Goal: Find specific page/section: Find specific page/section

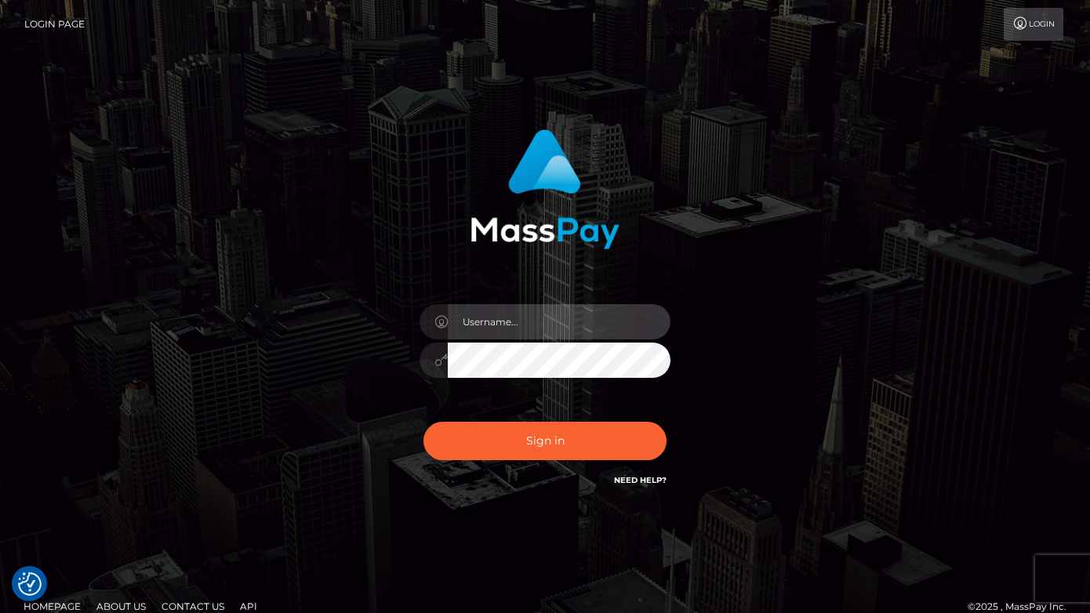
click at [556, 326] on input "text" at bounding box center [559, 321] width 223 height 35
type input "oli.fanvue"
click at [569, 326] on input "text" at bounding box center [559, 321] width 223 height 35
type input "oli.fanvue"
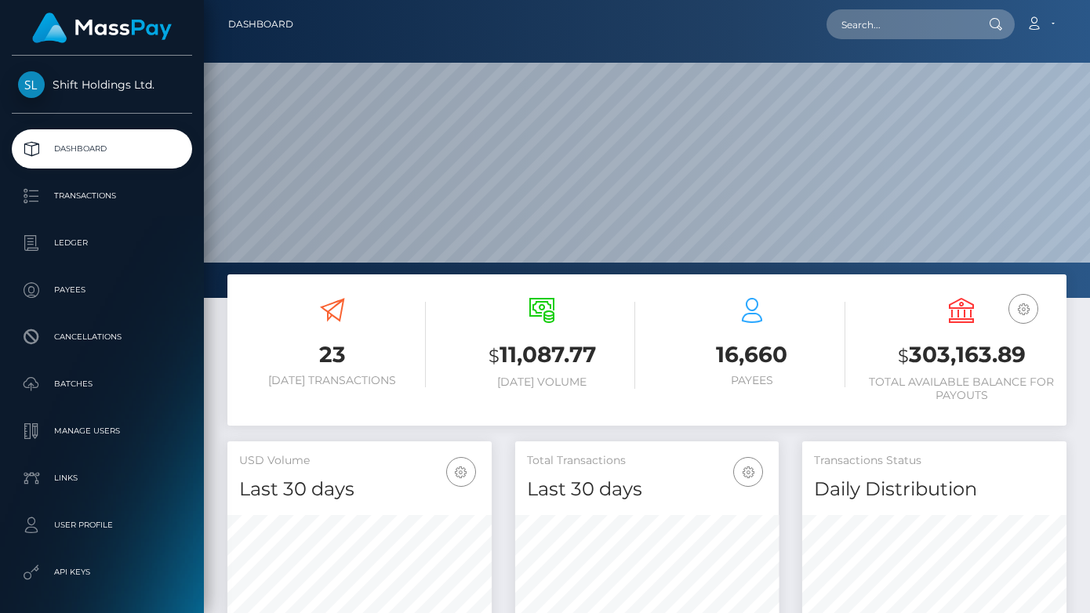
scroll to position [278, 264]
click at [881, 27] on input "text" at bounding box center [900, 24] width 147 height 30
paste input "papathanasioumitsos312@gmail.com"
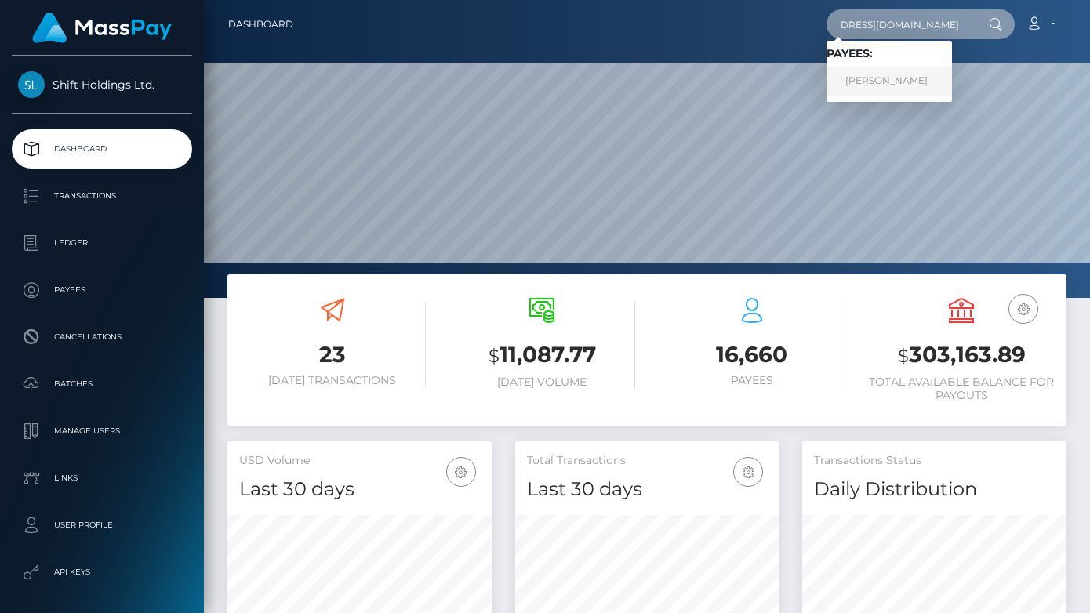
type input "papathanasioumitsos312@gmail.com"
click at [893, 75] on link "DIMITRIOS PAPATHANASIOU" at bounding box center [890, 81] width 126 height 29
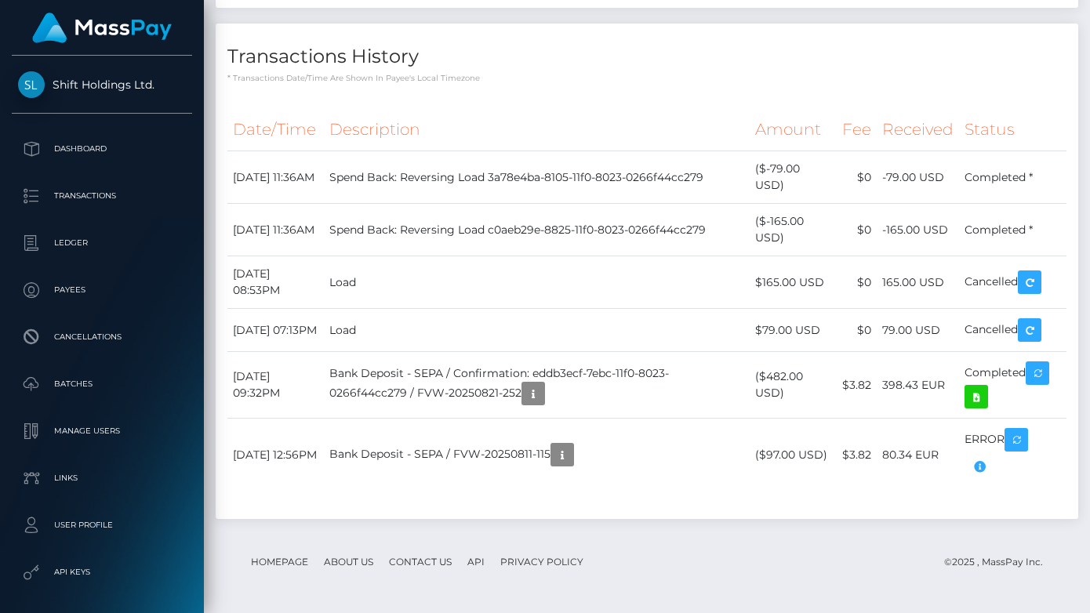
scroll to position [2569, 0]
click at [223, 24] on div "Transactions History * Transactions date/time are shown in payee's local timezo…" at bounding box center [647, 54] width 863 height 60
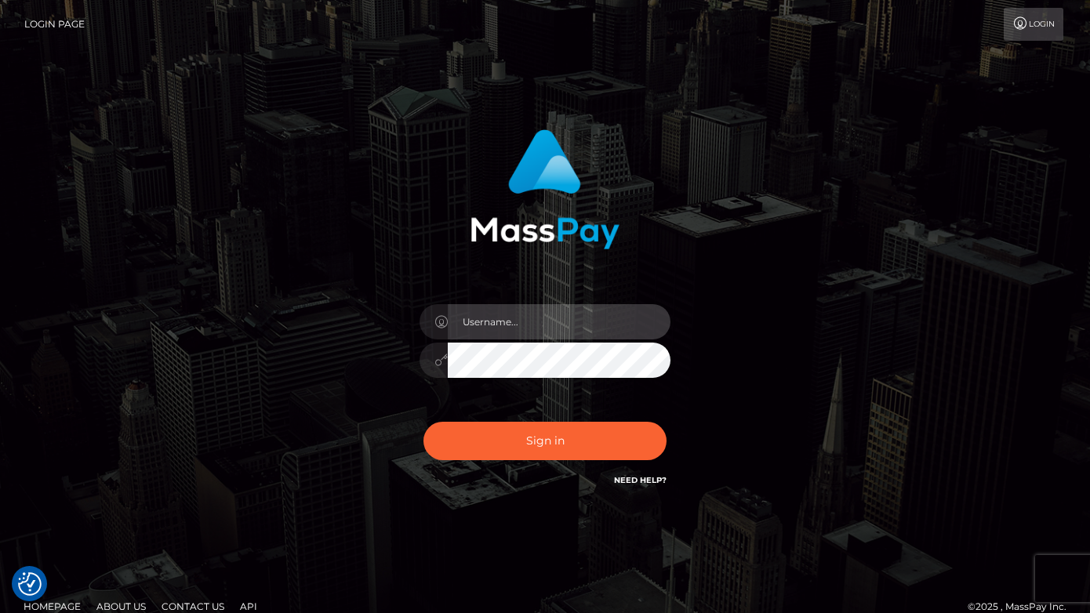
click at [558, 322] on input "text" at bounding box center [559, 321] width 223 height 35
type input "oli.fanvue"
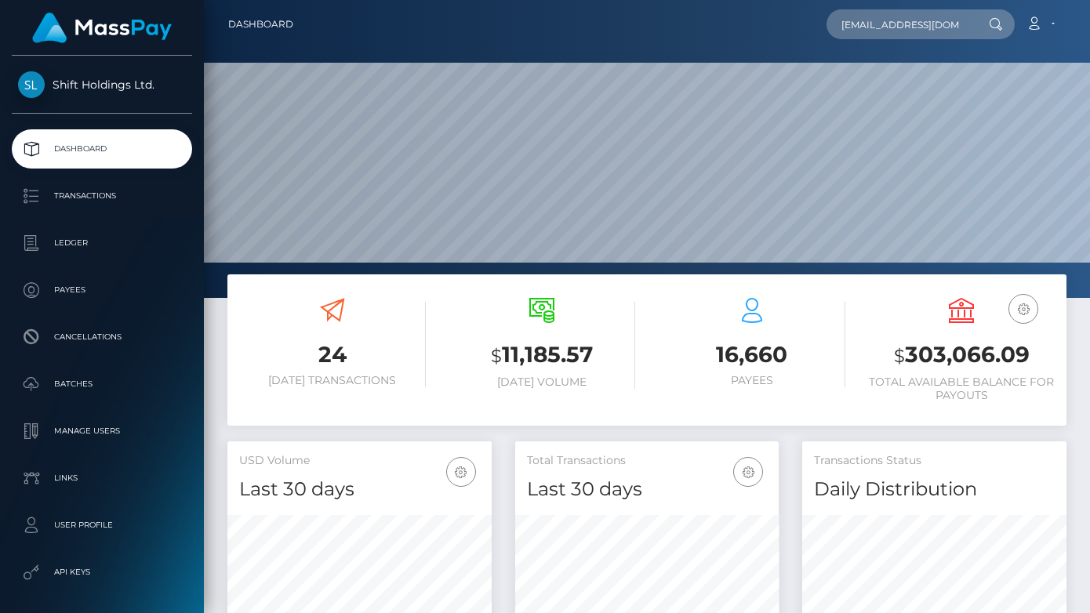
scroll to position [0, 30]
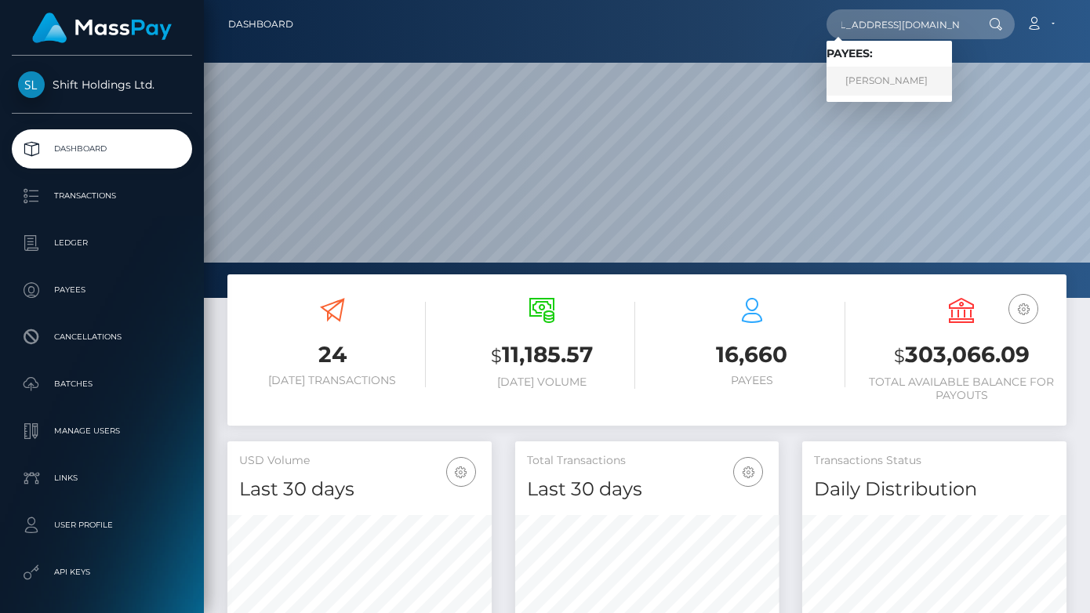
type input "lunaromano1997@gmail.com"
click at [893, 75] on link "OVIDIU-GEORGE MITRANCA" at bounding box center [890, 81] width 126 height 29
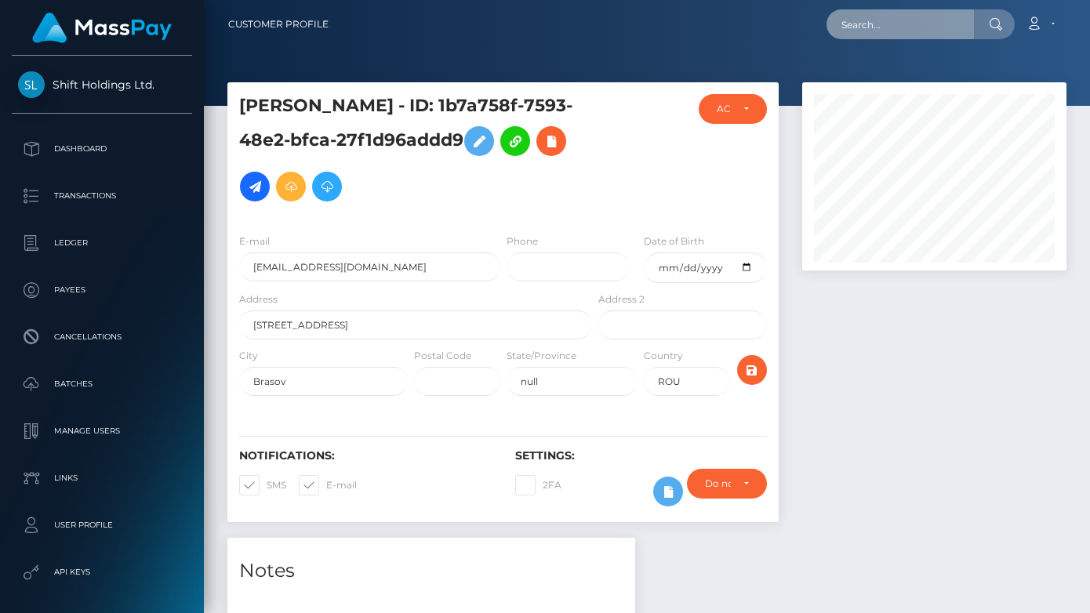
click at [926, 30] on input "text" at bounding box center [900, 24] width 147 height 30
paste input "[EMAIL_ADDRESS][DOMAIN_NAME]"
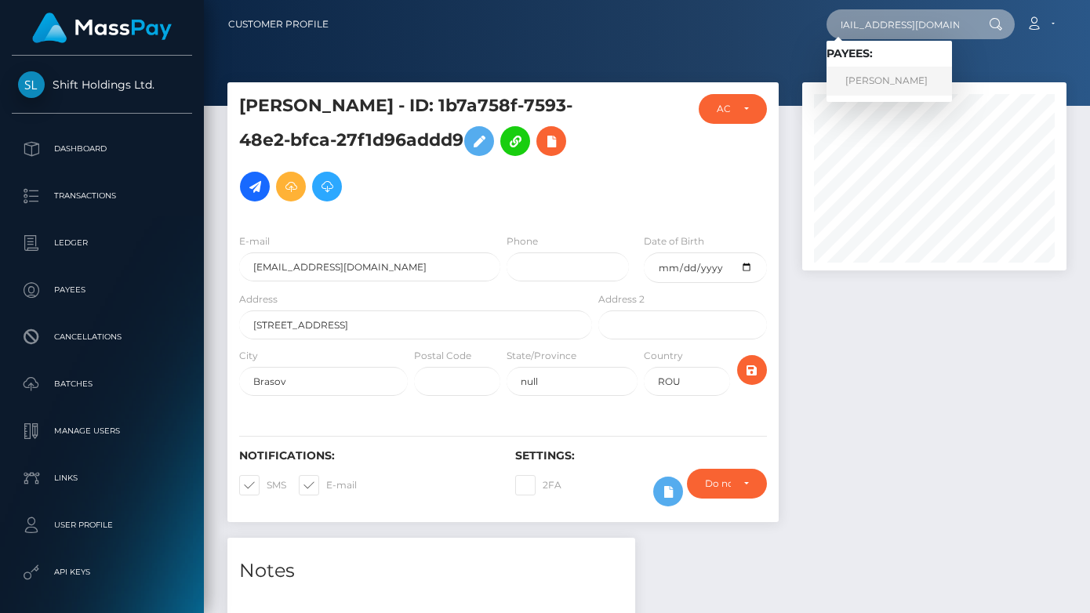
type input "[EMAIL_ADDRESS][DOMAIN_NAME]"
click at [897, 77] on link "CHRIS G BRODERICK" at bounding box center [890, 81] width 126 height 29
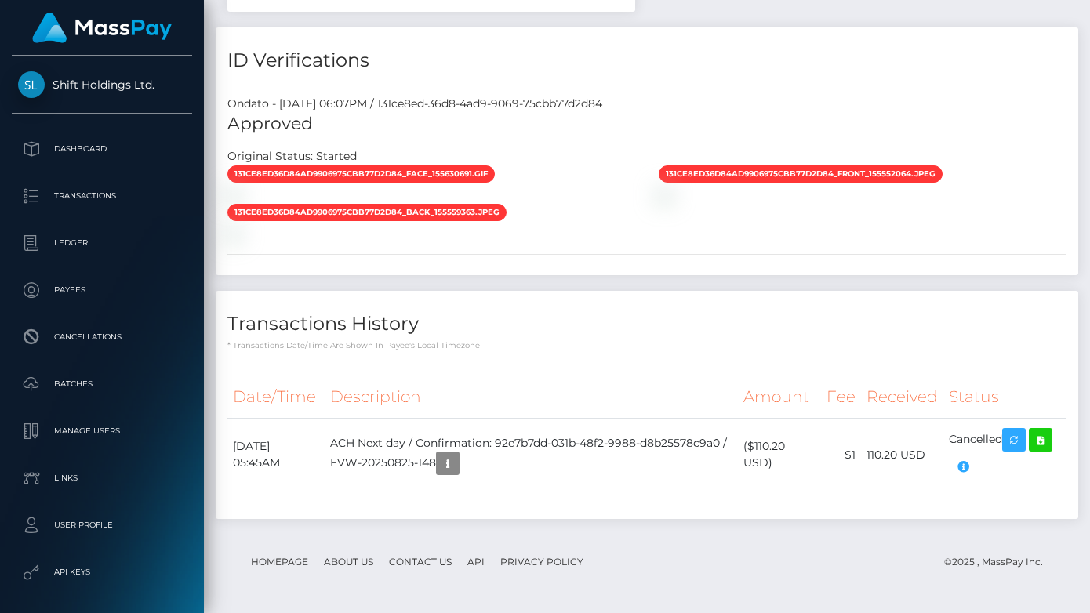
scroll to position [1219, 0]
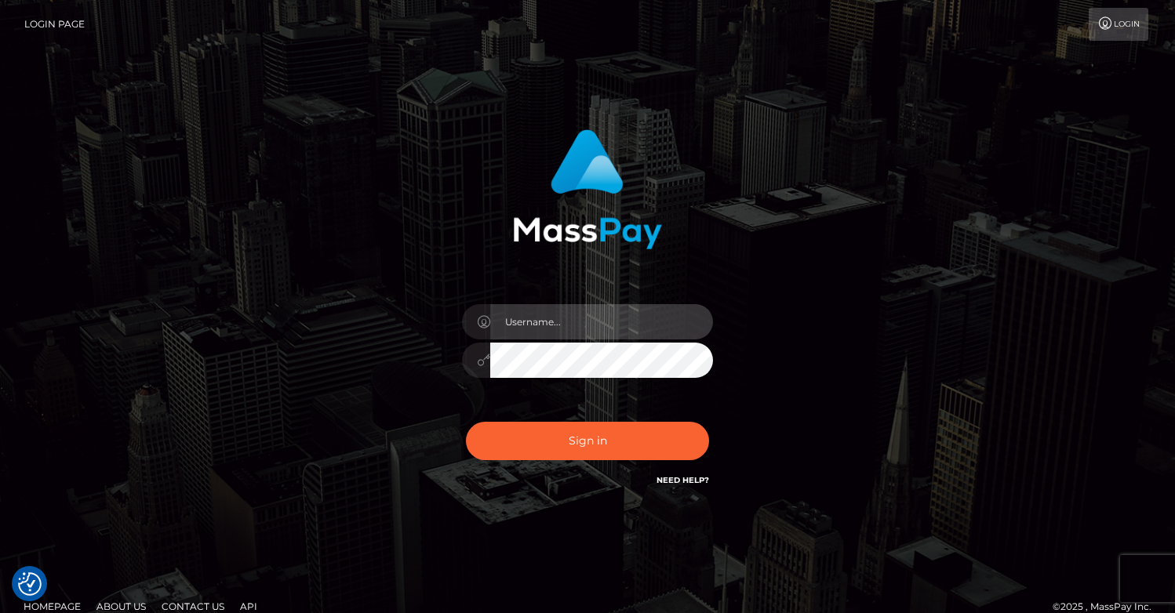
click at [587, 331] on input "text" at bounding box center [601, 321] width 223 height 35
type input "oli.fanvue"
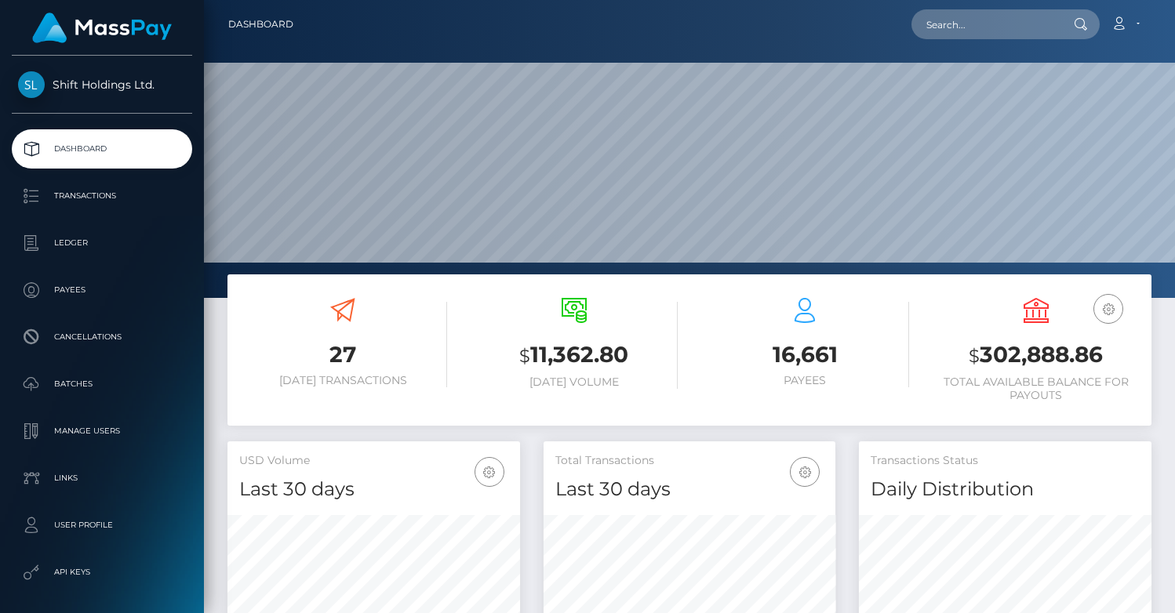
scroll to position [278, 293]
click at [981, 22] on input "text" at bounding box center [985, 24] width 147 height 30
paste input "anna2288@protonmail.com"
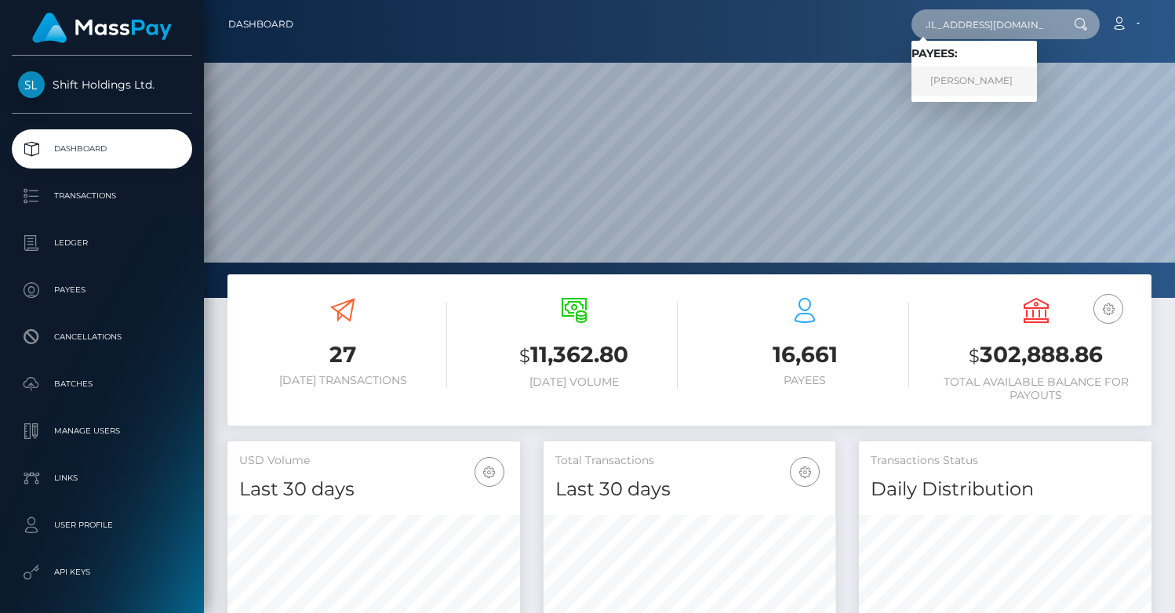
type input "anna2288@protonmail.com"
click at [1003, 76] on link "JULIA KATHLEEN OWEN" at bounding box center [975, 81] width 126 height 29
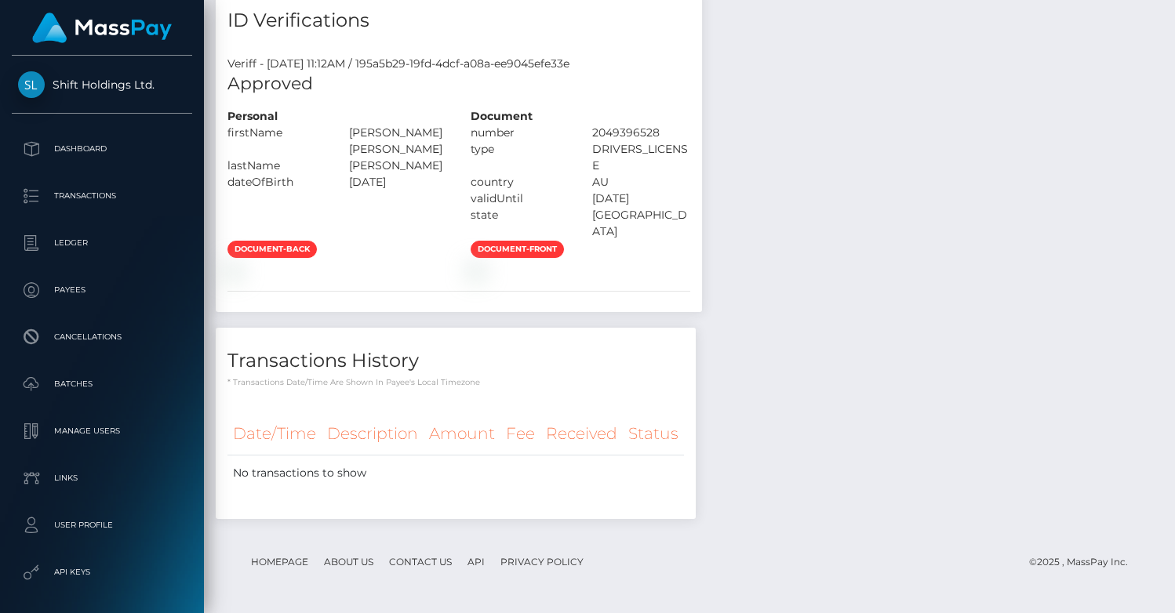
scroll to position [963, 0]
